Goal: Task Accomplishment & Management: Use online tool/utility

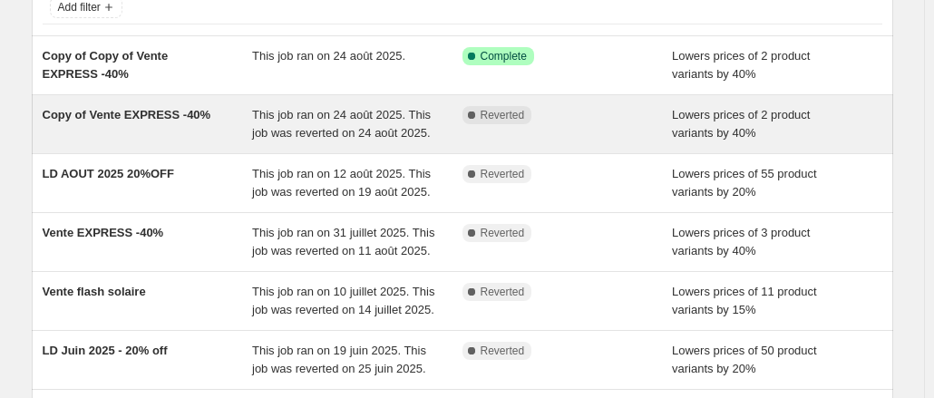
scroll to position [142, 0]
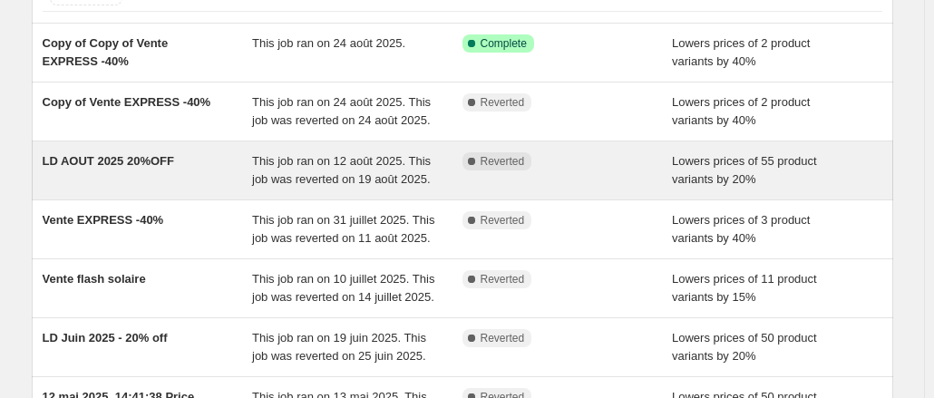
drag, startPoint x: 179, startPoint y: 173, endPoint x: 123, endPoint y: 174, distance: 55.3
click at [123, 168] on span "LD AOUT 2025 20%OFF" at bounding box center [108, 161] width 131 height 14
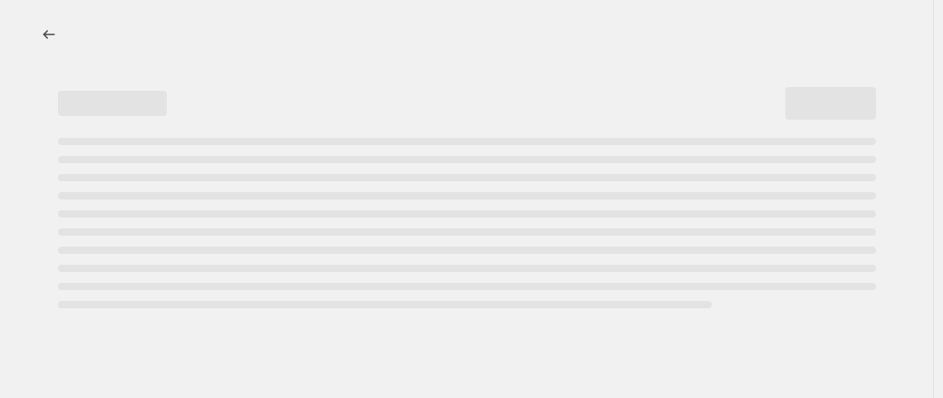
select select "percentage"
select select "collection"
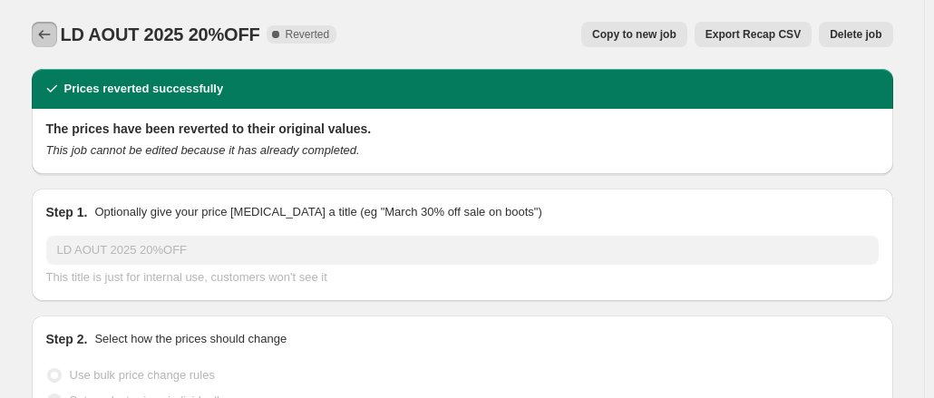
click at [53, 36] on icon "Price change jobs" at bounding box center [44, 34] width 18 height 18
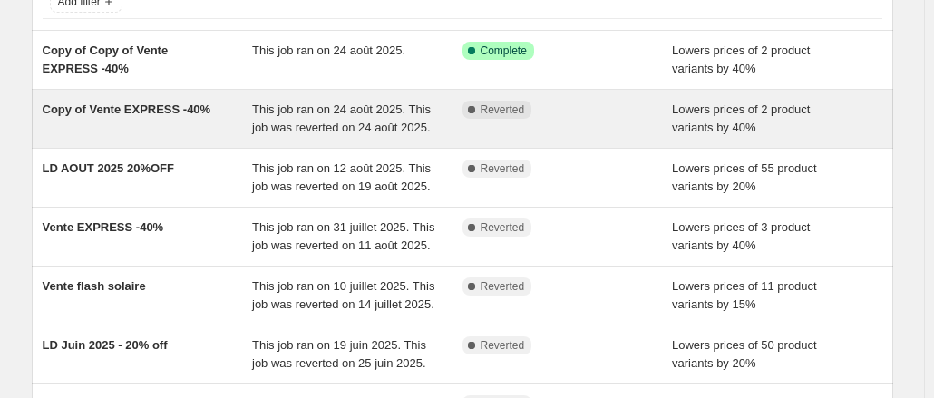
scroll to position [134, 0]
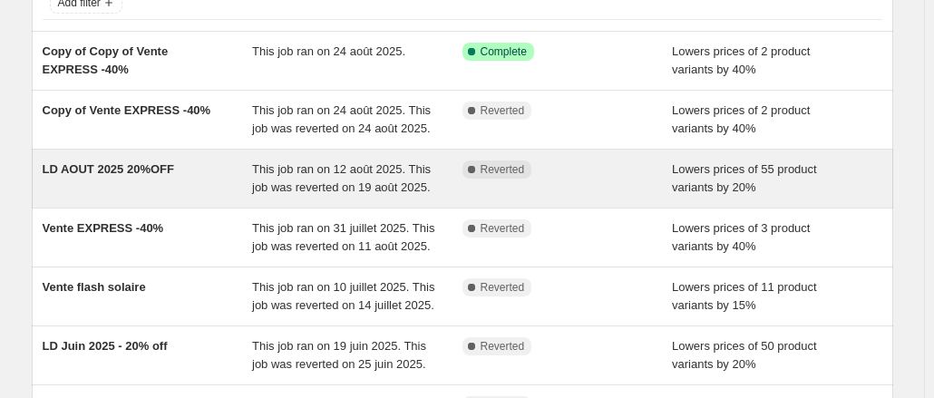
click at [156, 176] on span "LD AOUT 2025 20%OFF" at bounding box center [108, 169] width 131 height 14
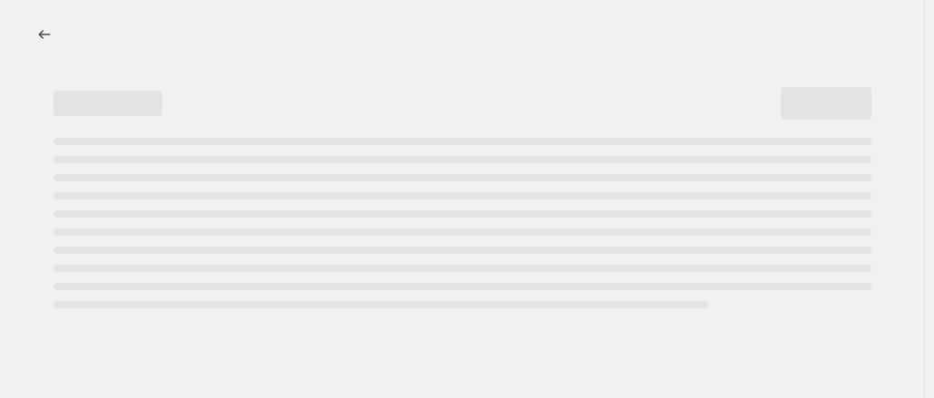
select select "percentage"
select select "collection"
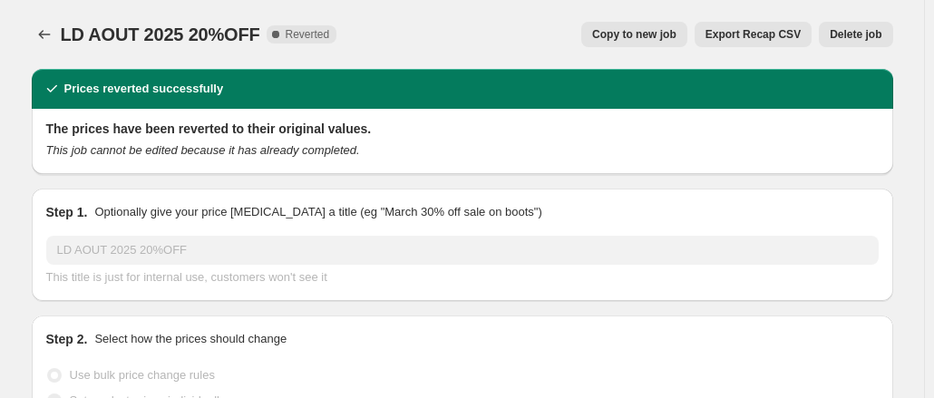
click at [660, 36] on span "Copy to new job" at bounding box center [634, 34] width 84 height 15
select select "percentage"
select select "collection"
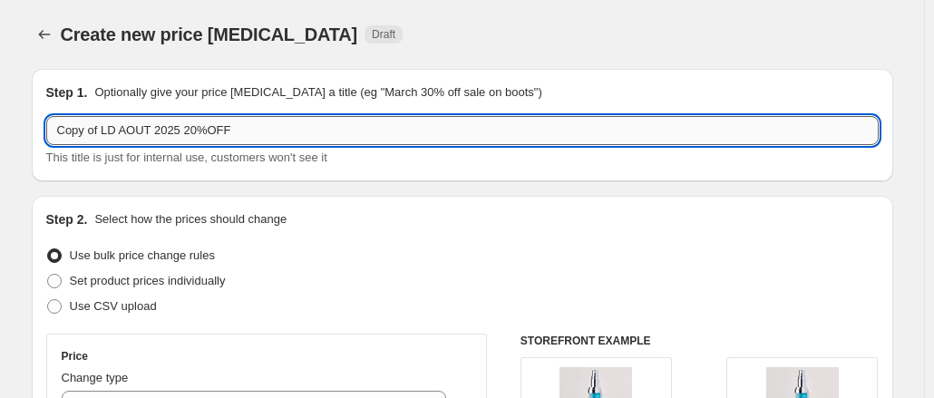
click at [109, 130] on input "Copy of LD AOUT 2025 20%OFF" at bounding box center [462, 130] width 832 height 29
click at [109, 128] on input "LD AOUT 2025 20%OFF" at bounding box center [462, 130] width 832 height 29
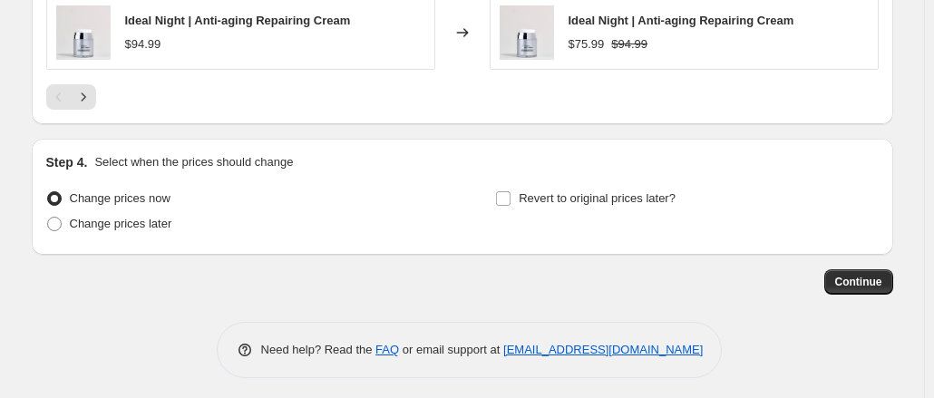
scroll to position [1624, 0]
type input "LD SEPTEMBRE 2025 20%OFF"
click at [128, 216] on span "Change prices later" at bounding box center [121, 223] width 102 height 14
click at [48, 216] on input "Change prices later" at bounding box center [47, 216] width 1 height 1
radio input "true"
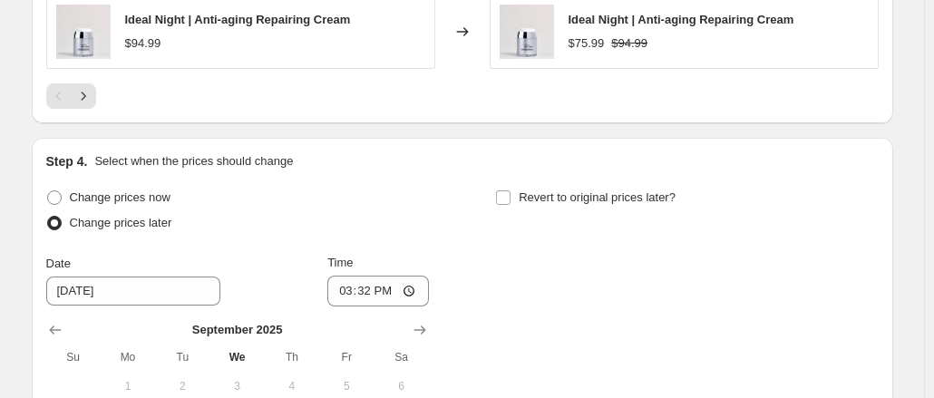
scroll to position [1768, 0]
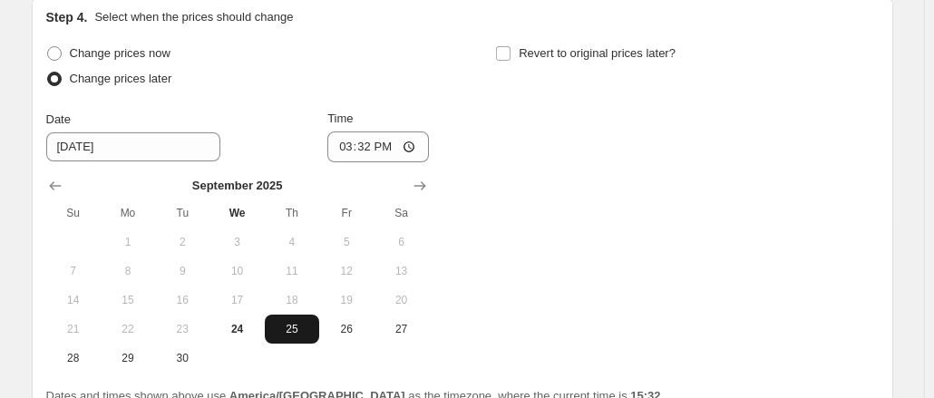
click at [310, 331] on button "25" at bounding box center [292, 329] width 54 height 29
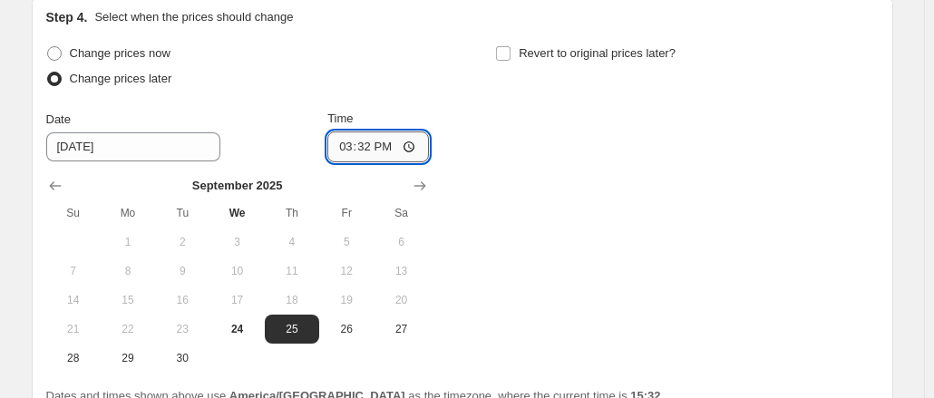
click at [381, 141] on input "15:32" at bounding box center [378, 146] width 102 height 31
click at [393, 141] on input "15:00" at bounding box center [378, 146] width 102 height 31
click at [415, 143] on input "15:00" at bounding box center [378, 146] width 102 height 31
type input "00:01"
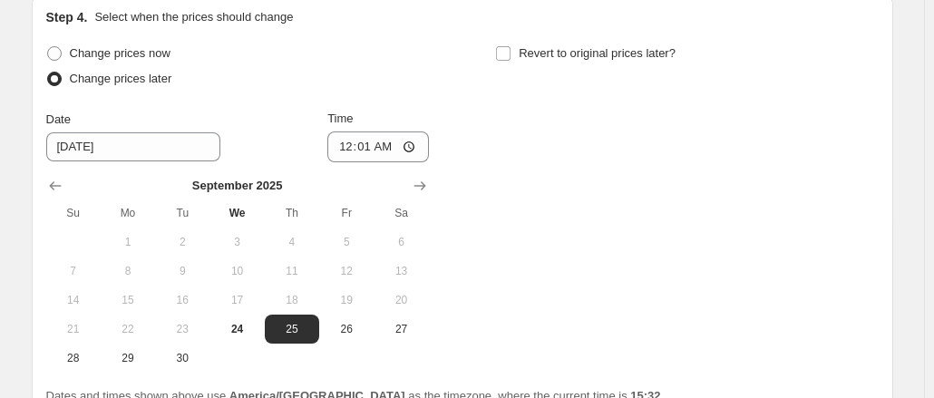
click at [542, 217] on div "Change prices now Change prices later Date [DATE] Time 00:[DATE] Mo Tu We Th Fr…" at bounding box center [462, 207] width 832 height 332
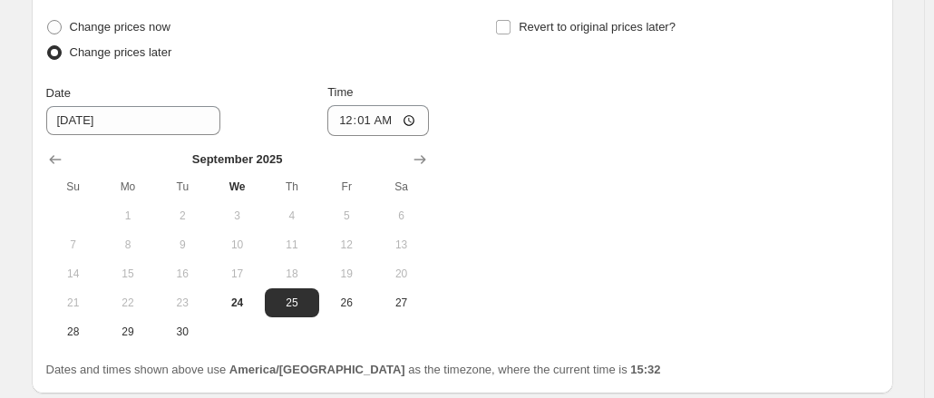
scroll to position [1795, 0]
click at [510, 20] on input "Revert to original prices later?" at bounding box center [503, 26] width 15 height 15
checkbox input "true"
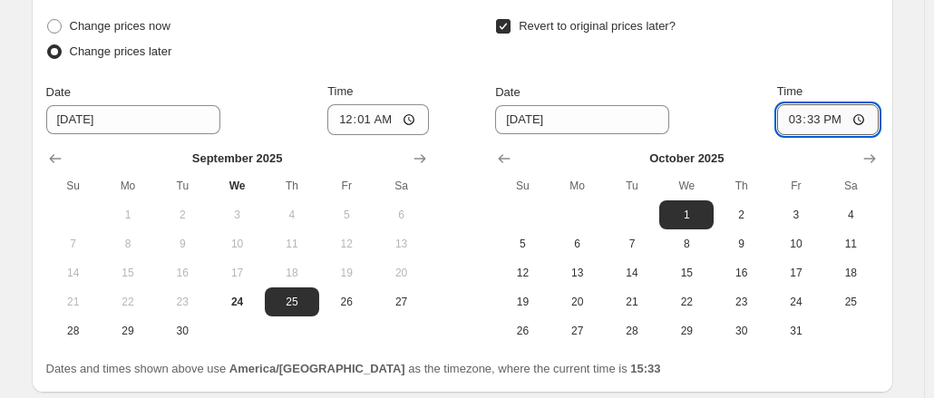
click at [838, 112] on input "15:33" at bounding box center [828, 119] width 102 height 31
click at [858, 112] on input "15:33" at bounding box center [828, 119] width 102 height 31
click at [847, 118] on input "04:01" at bounding box center [828, 119] width 102 height 31
click at [841, 114] on input "04:01" at bounding box center [828, 119] width 102 height 31
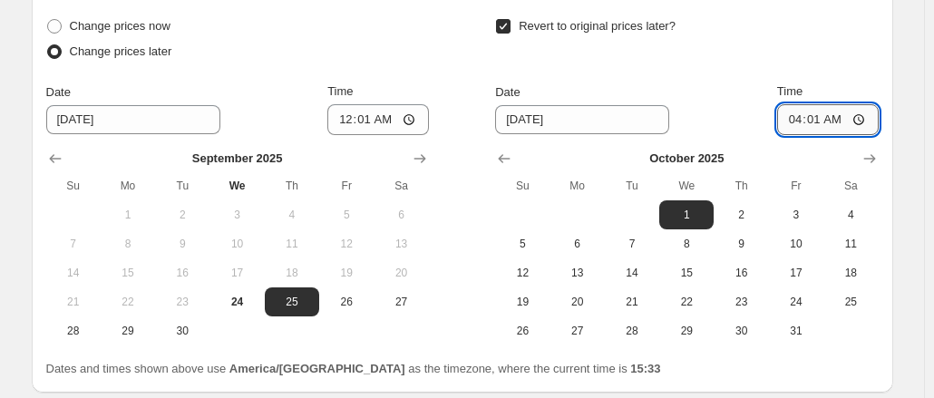
click at [841, 114] on input "04:01" at bounding box center [828, 119] width 102 height 31
type input "04:03"
click at [732, 65] on div "Revert to original prices later? Date [DATE] Time 04:[DATE] Mo Tu We Th Fr Sa 1…" at bounding box center [686, 180] width 383 height 332
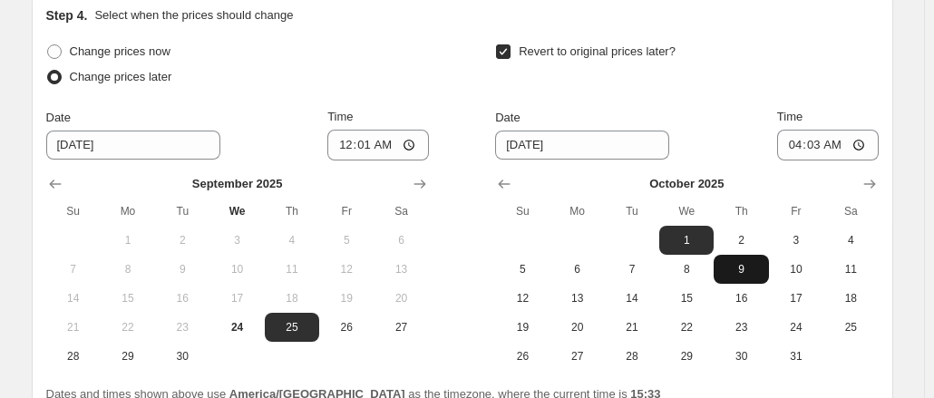
scroll to position [1934, 0]
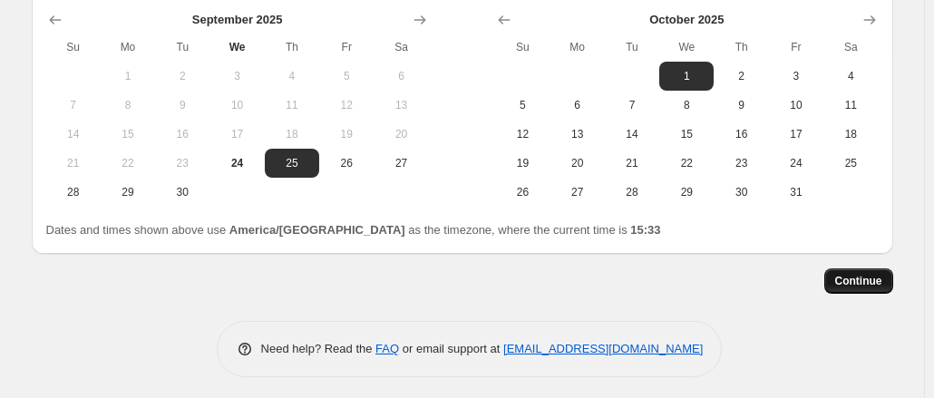
click at [871, 286] on button "Continue" at bounding box center [858, 280] width 69 height 25
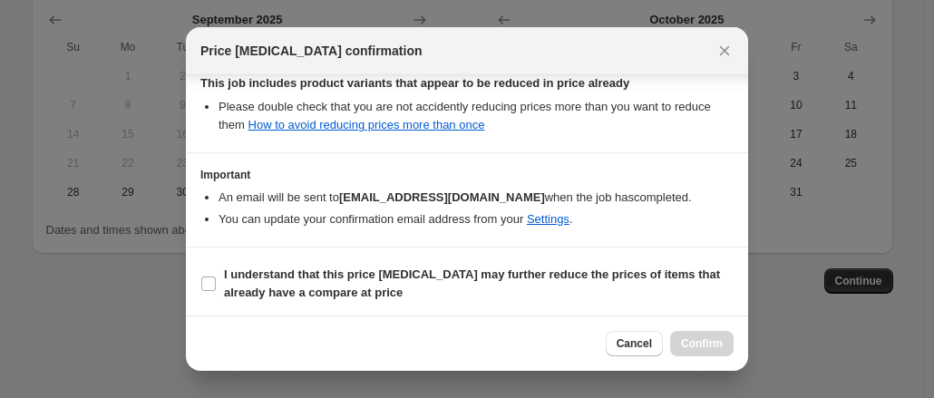
scroll to position [358, 0]
click at [212, 283] on input "I understand that this price [MEDICAL_DATA] may further reduce the prices of it…" at bounding box center [208, 283] width 15 height 15
checkbox input "true"
click at [693, 349] on span "Confirm" at bounding box center [702, 343] width 42 height 15
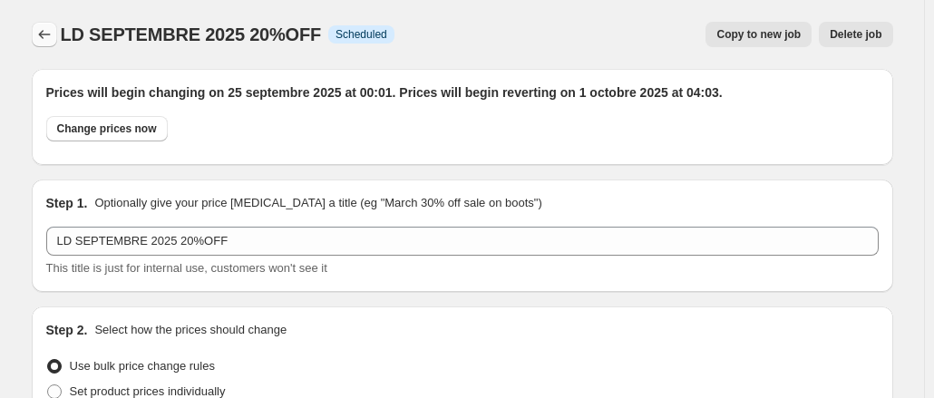
click at [47, 31] on icon "Price change jobs" at bounding box center [44, 34] width 18 height 18
